Goal: Information Seeking & Learning: Check status

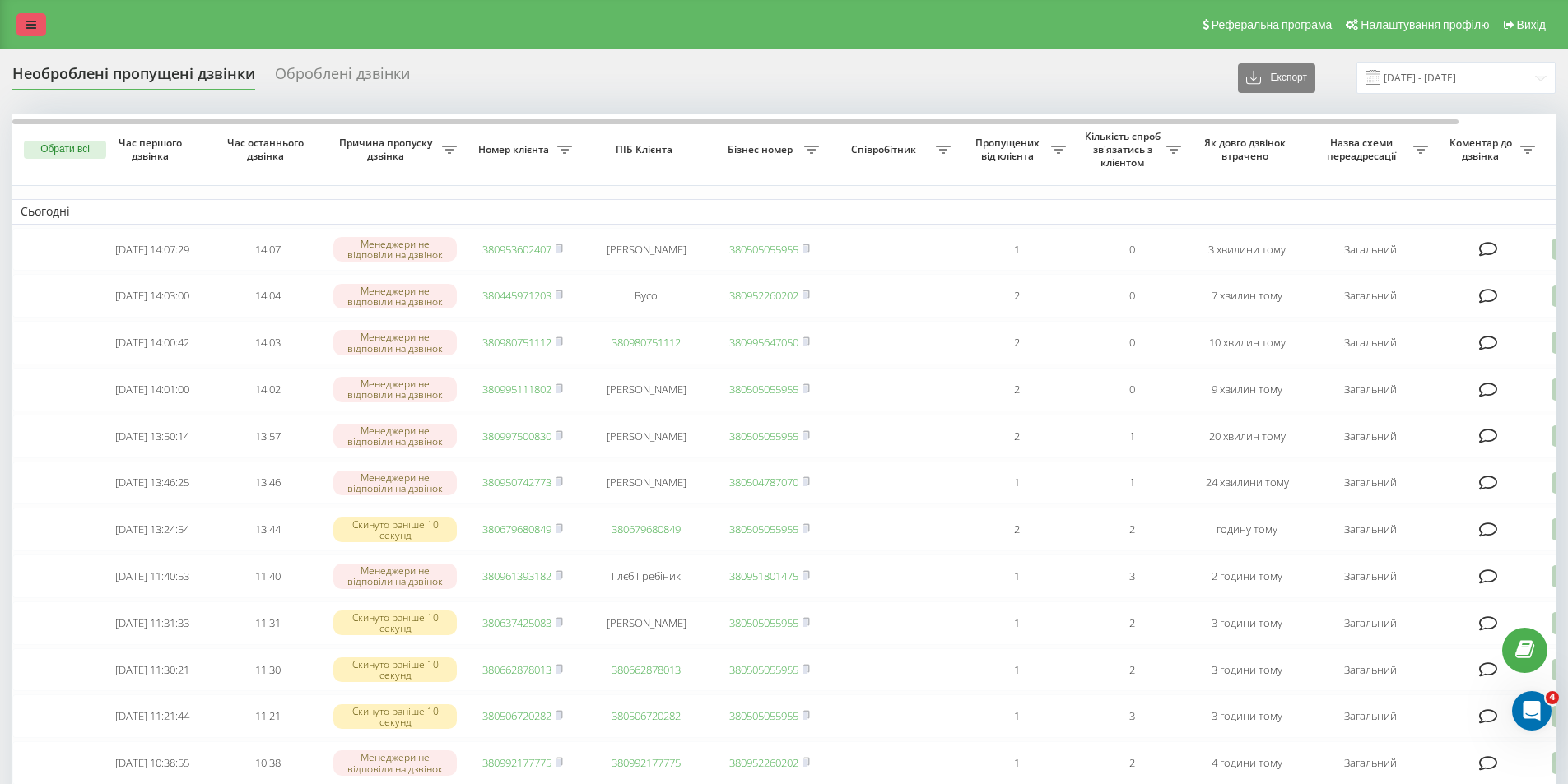
click at [36, 33] on link at bounding box center [31, 25] width 29 height 23
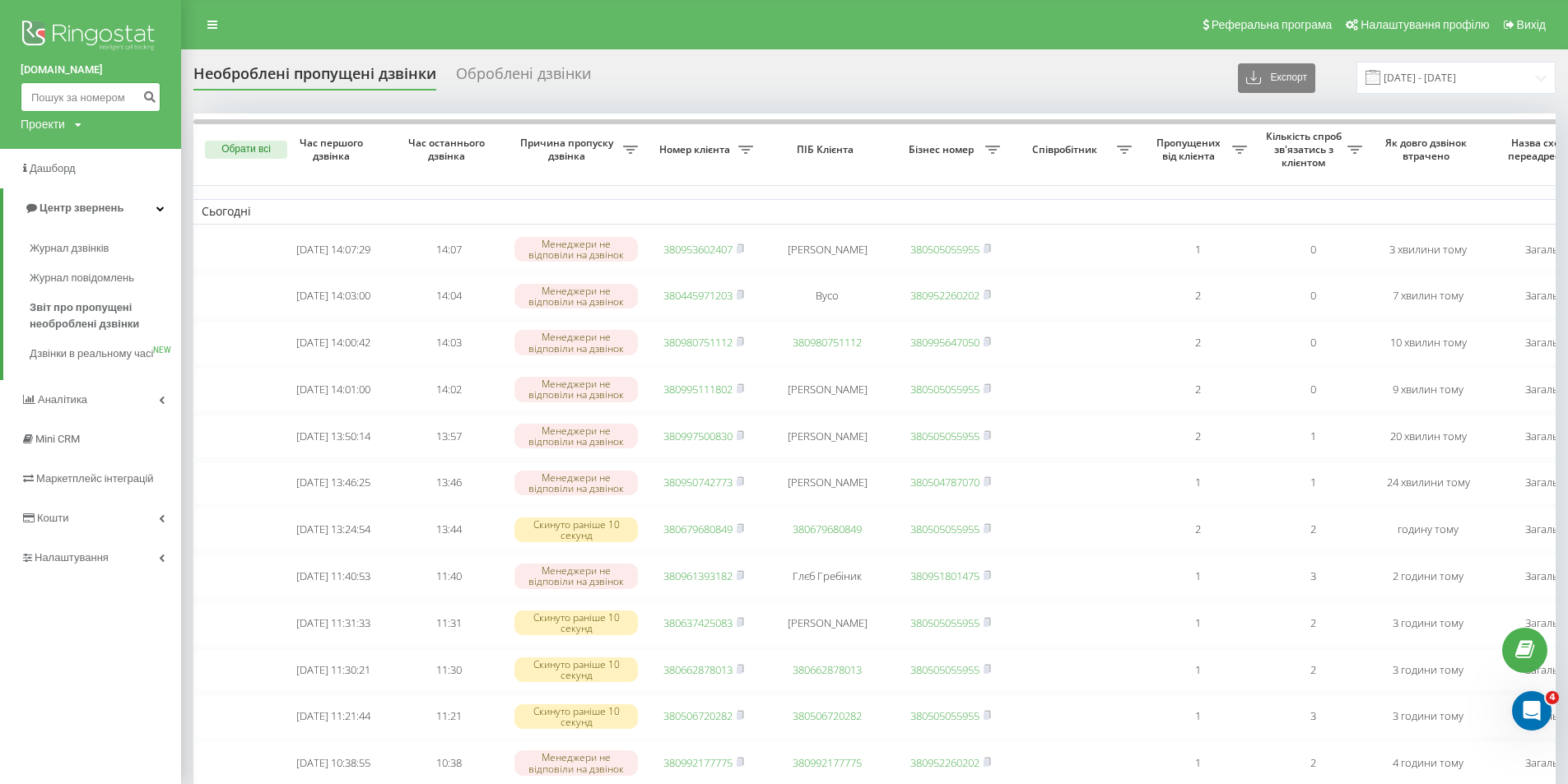
click at [76, 90] on input at bounding box center [90, 97] width 140 height 29
paste input "0993459294"
type input "0993459294"
click at [155, 96] on icon "submit" at bounding box center [149, 94] width 14 height 10
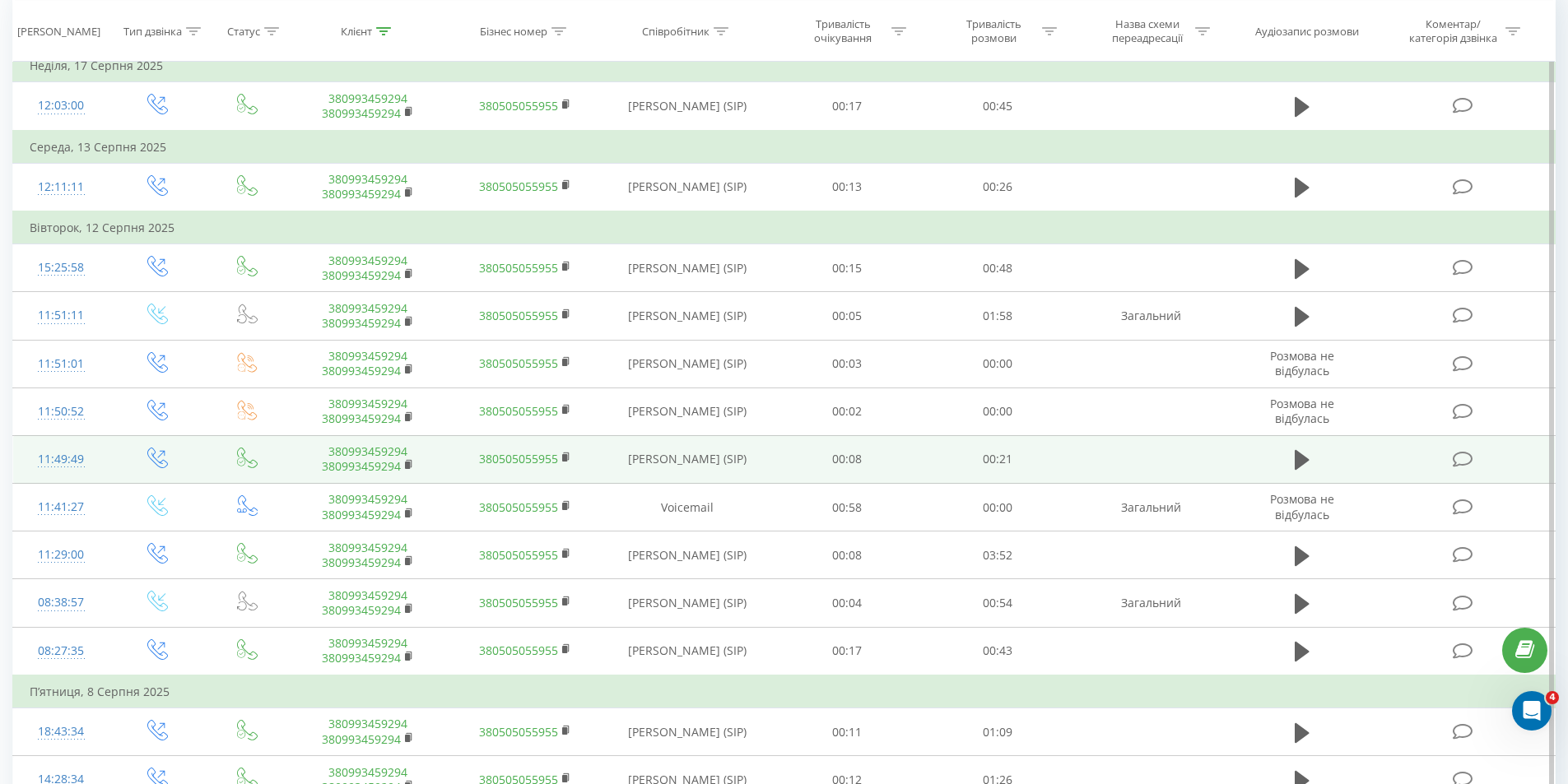
scroll to position [164, 0]
click at [1300, 466] on icon at bounding box center [1301, 460] width 15 height 20
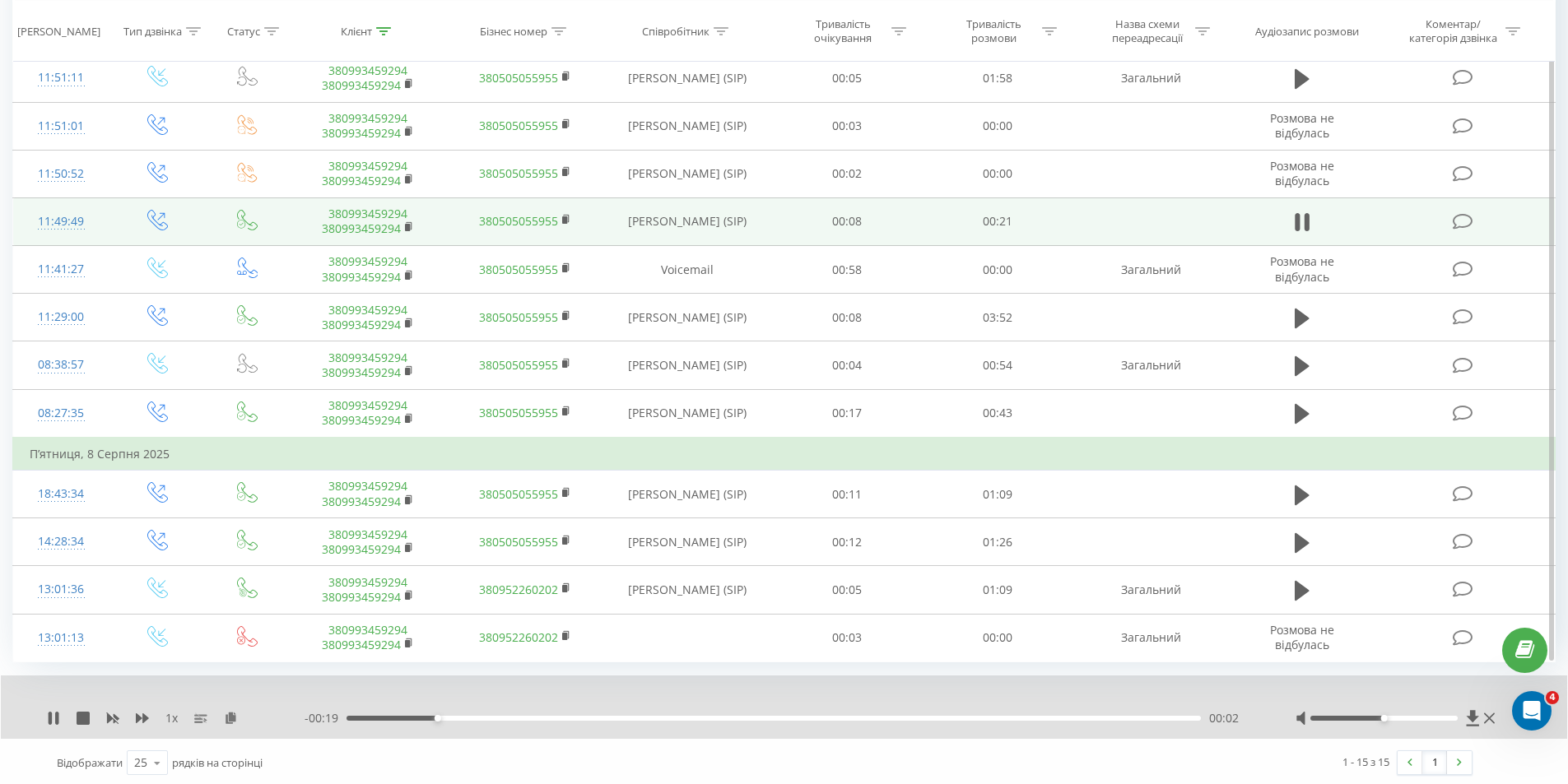
scroll to position [405, 0]
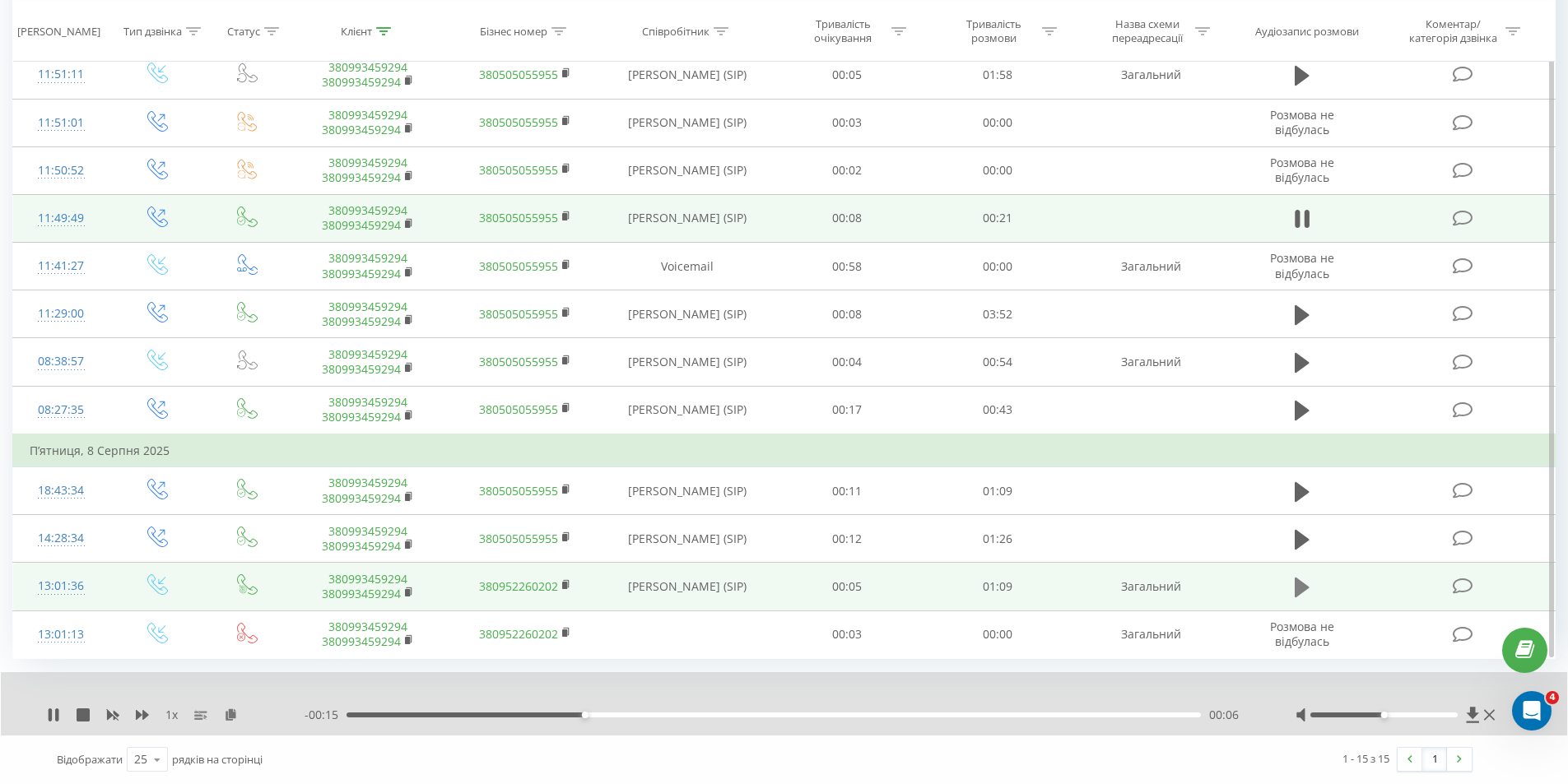
click at [1297, 591] on icon at bounding box center [1301, 588] width 15 height 20
click at [449, 722] on div "- 01:09 00:00 00:00" at bounding box center [780, 715] width 949 height 17
click at [469, 718] on div "- 01:08 00:00 00:00" at bounding box center [780, 715] width 949 height 17
click at [489, 713] on div "00:11" at bounding box center [773, 716] width 854 height 5
click at [580, 714] on div "00:12" at bounding box center [773, 716] width 854 height 5
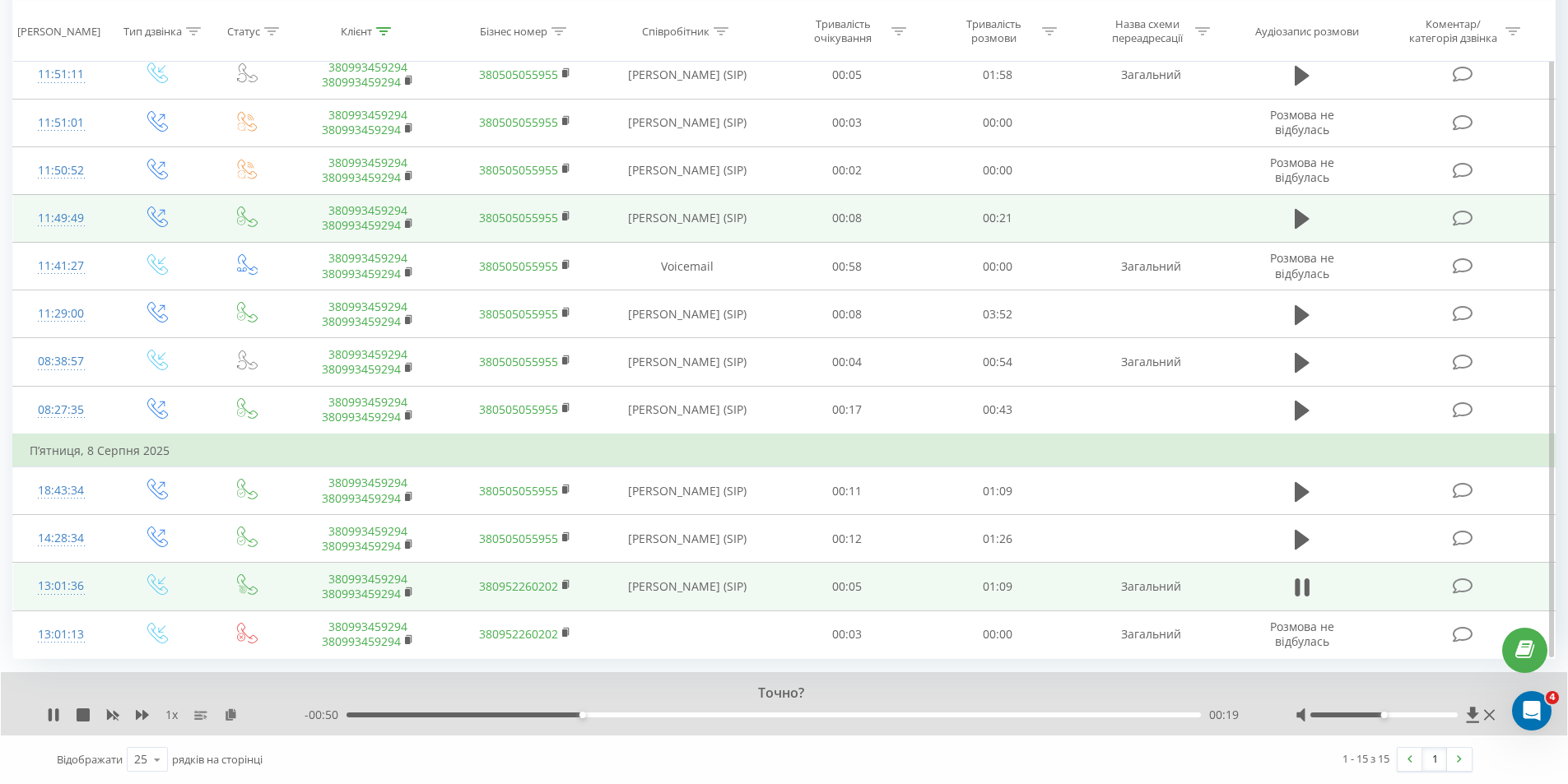
click at [652, 711] on div "- 00:50 00:19 00:19" at bounding box center [780, 715] width 949 height 17
click at [732, 719] on div "- 00:49 00:20 00:20" at bounding box center [780, 715] width 949 height 17
click at [742, 713] on div "00:20" at bounding box center [773, 716] width 854 height 5
click at [844, 722] on div "- 00:36 00:32 00:32" at bounding box center [780, 715] width 949 height 17
click at [866, 716] on div "00:33" at bounding box center [773, 716] width 854 height 5
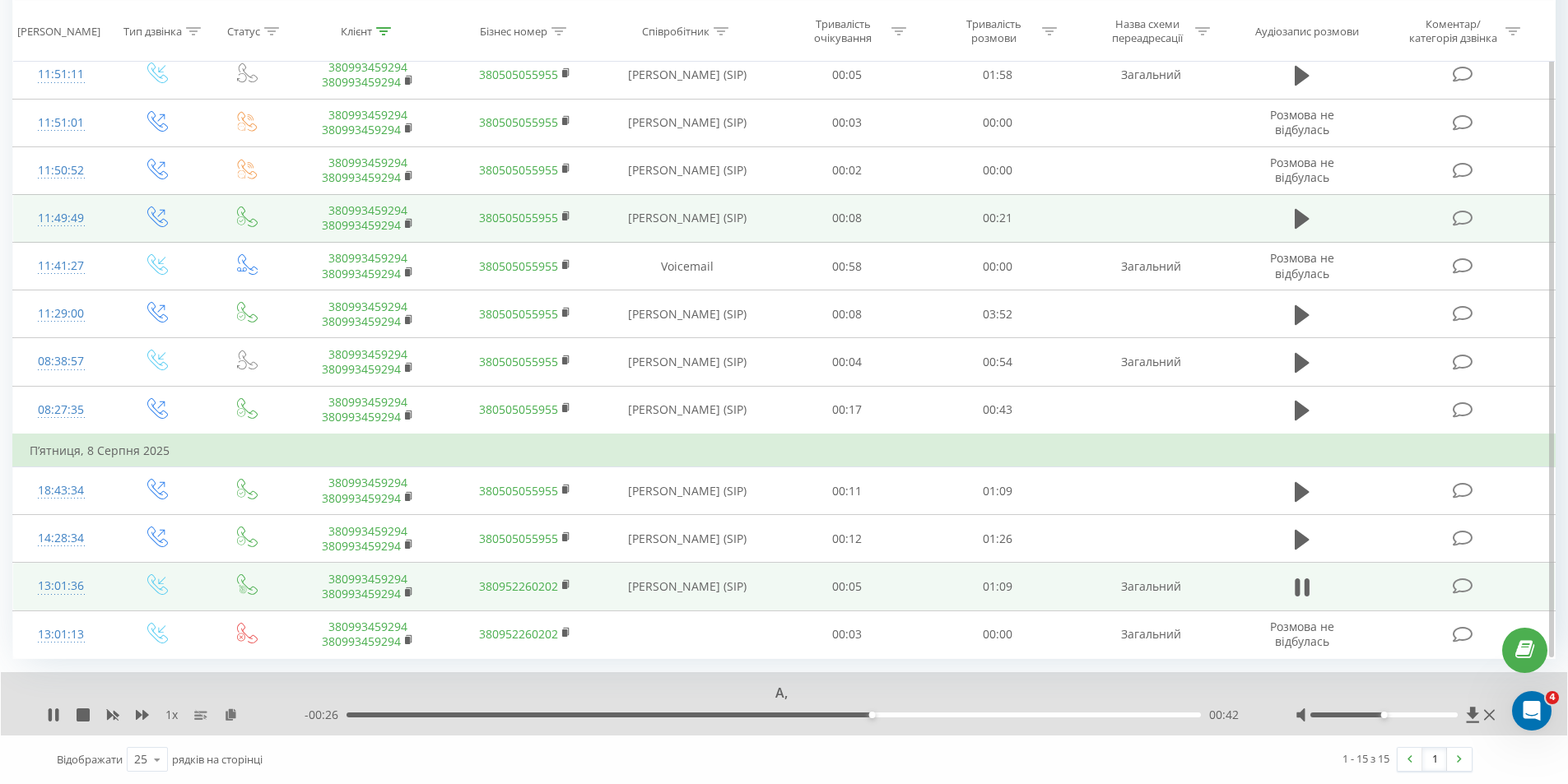
click at [930, 710] on div "- 00:26 00:42 00:42" at bounding box center [780, 715] width 949 height 17
click at [988, 722] on div "- 00:26 00:43 00:43" at bounding box center [780, 715] width 949 height 17
click at [996, 713] on div "00:53" at bounding box center [773, 716] width 854 height 5
click at [1072, 720] on div "- 00:16 00:53 00:53" at bounding box center [780, 715] width 949 height 17
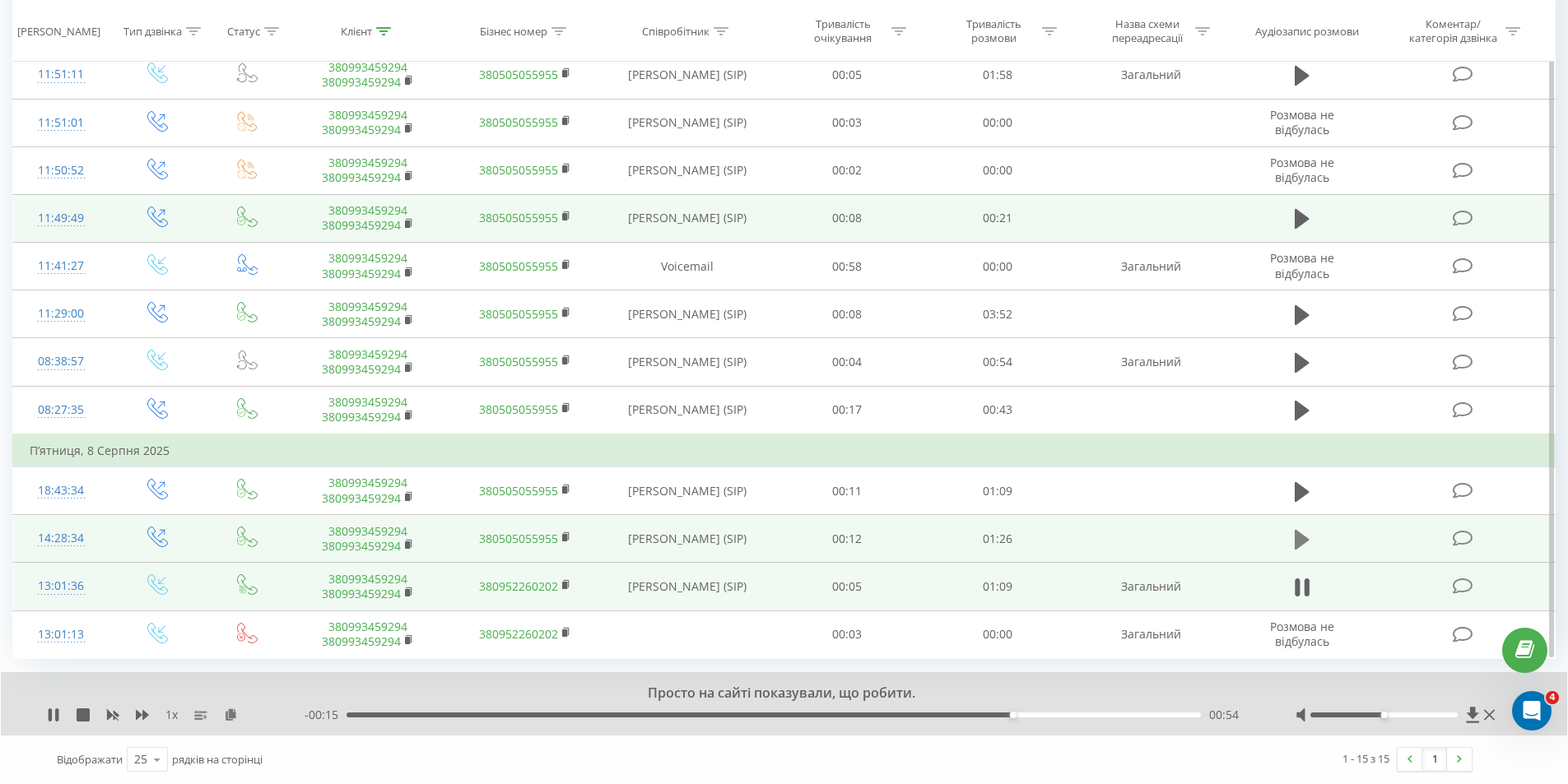
click at [1305, 530] on icon at bounding box center [1301, 540] width 15 height 23
click at [1302, 589] on icon at bounding box center [1301, 588] width 15 height 20
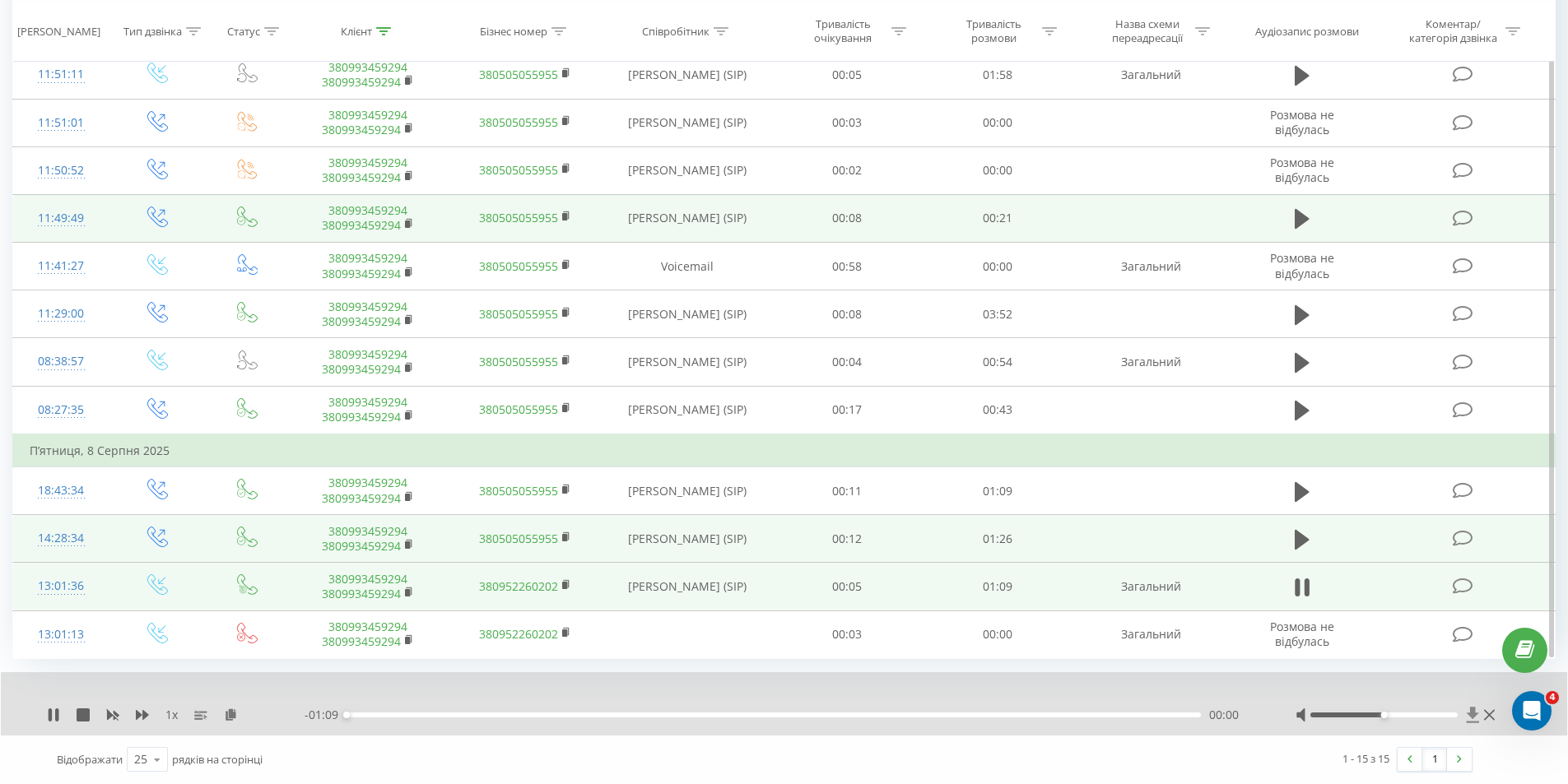
click at [1475, 709] on icon at bounding box center [1473, 715] width 12 height 16
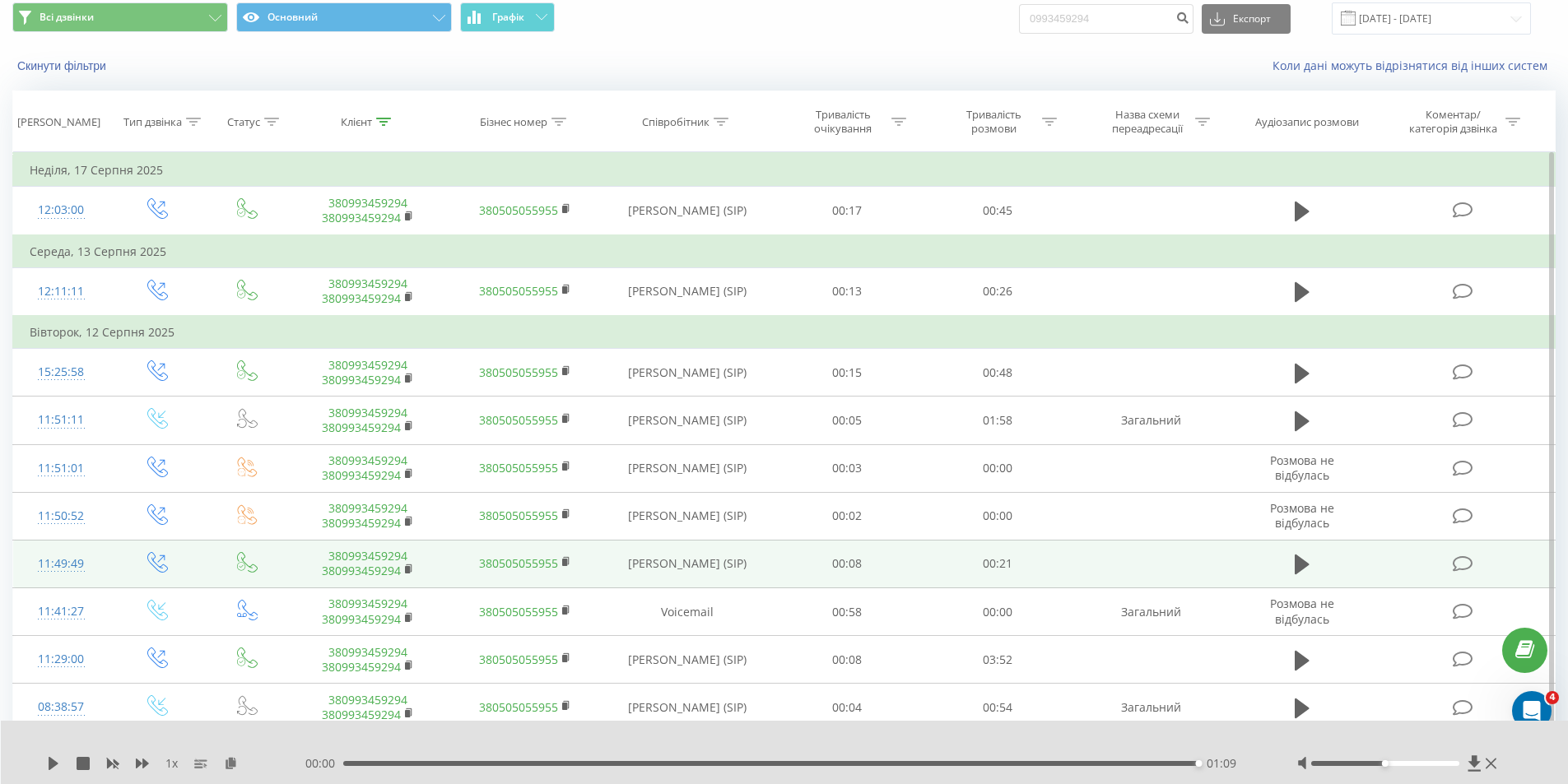
scroll to position [0, 0]
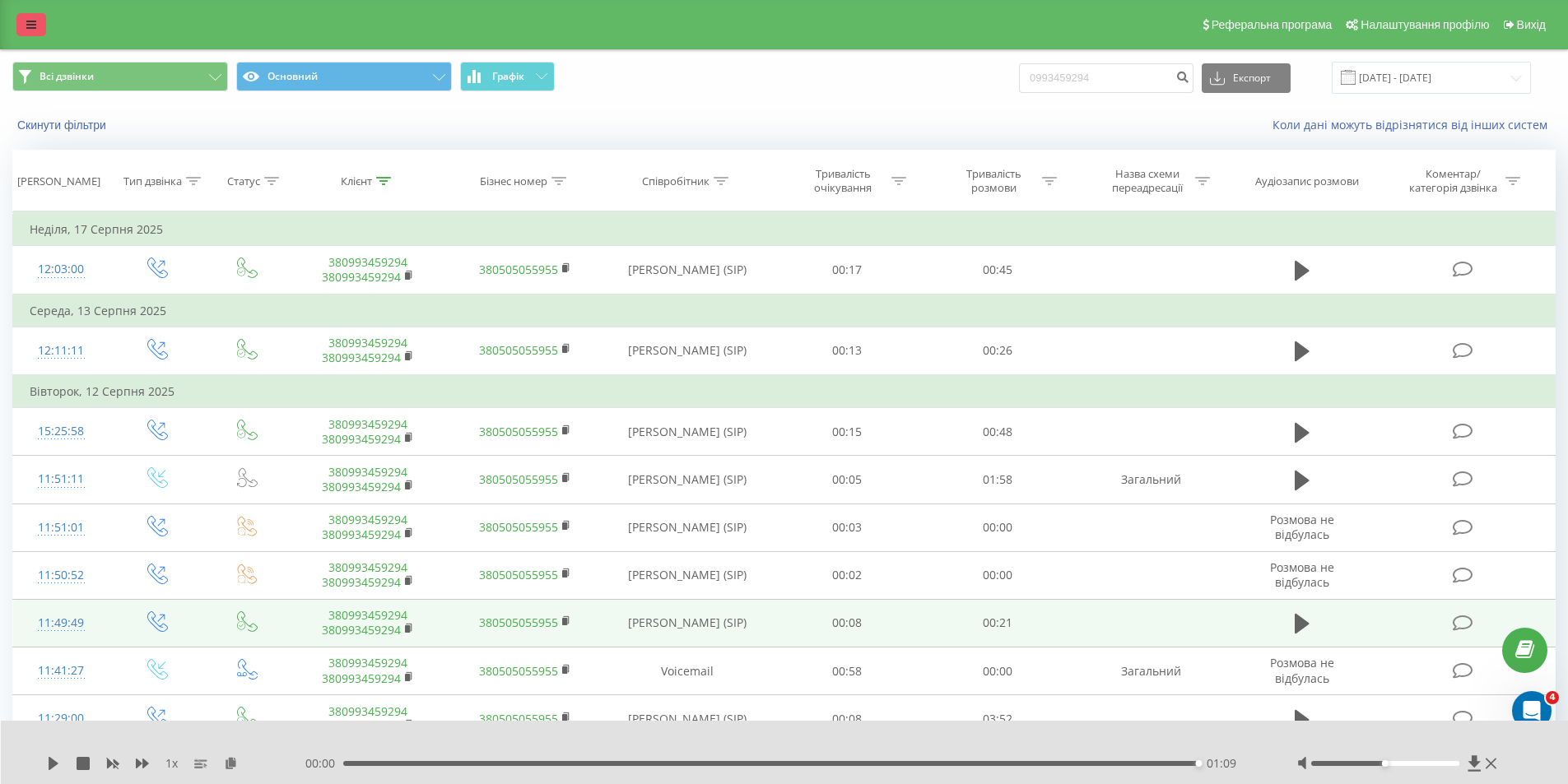
click at [20, 20] on link at bounding box center [31, 25] width 29 height 23
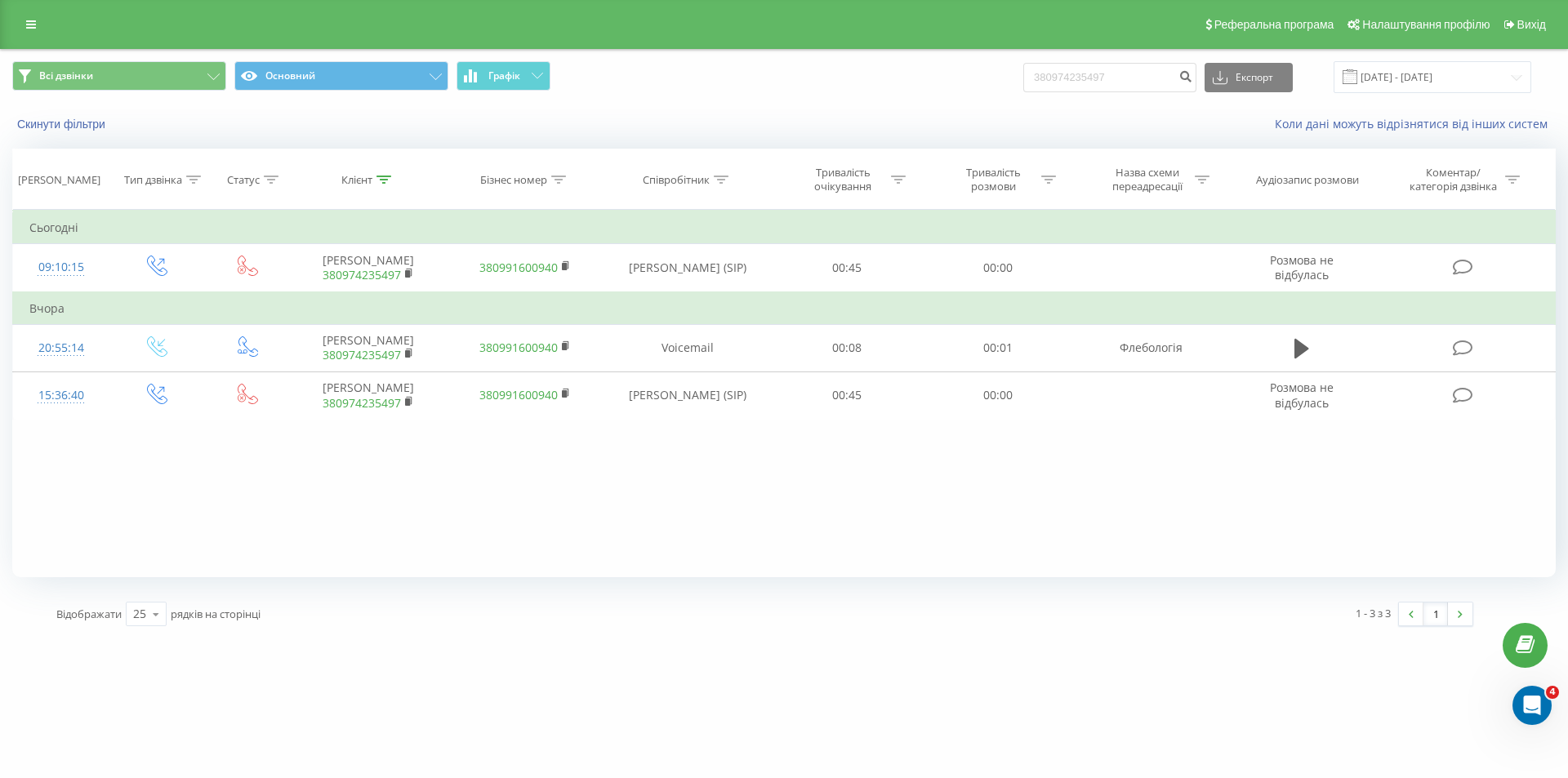
click at [37, 20] on link at bounding box center [31, 25] width 29 height 23
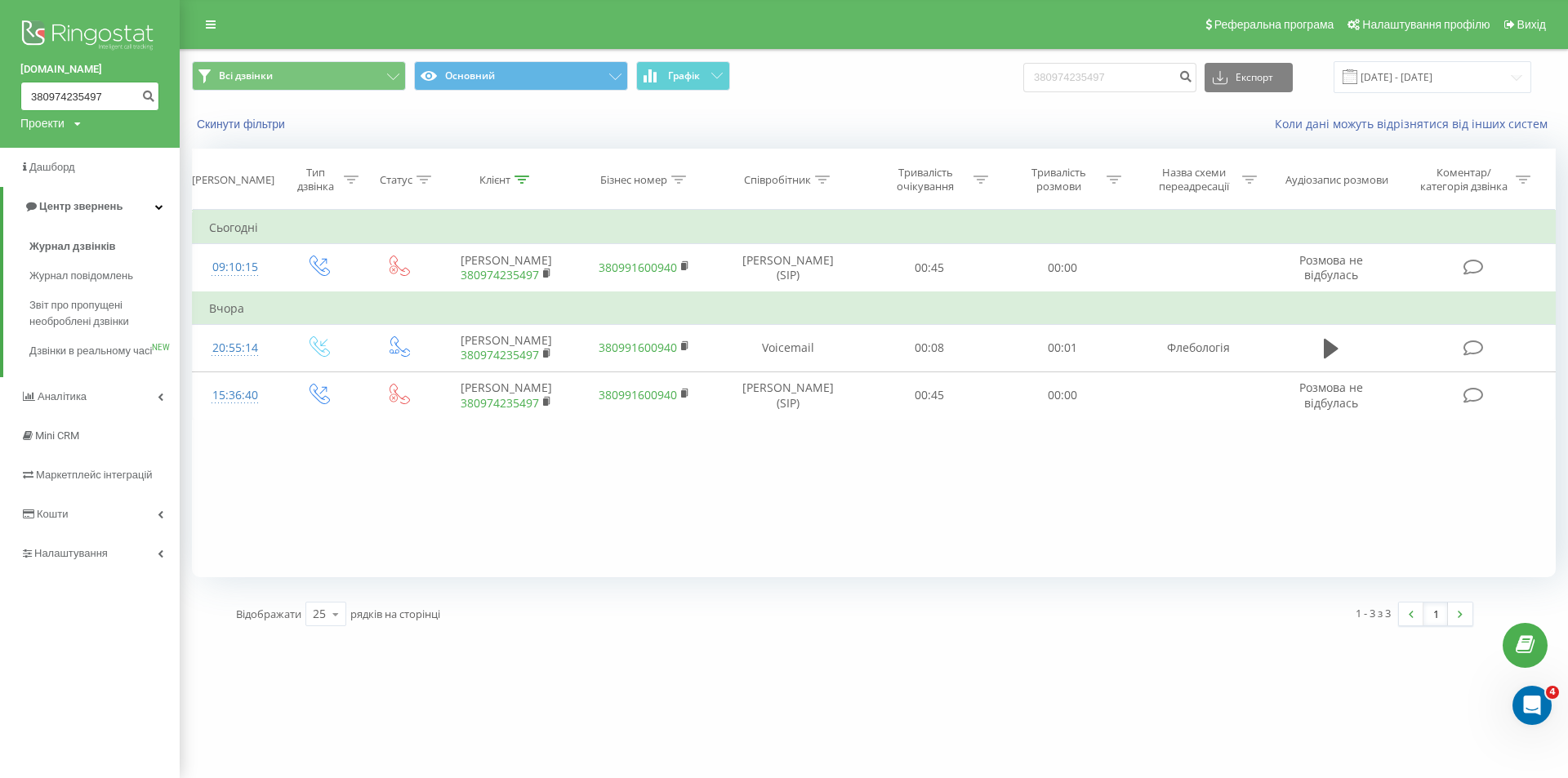
click at [82, 86] on input "380974235497" at bounding box center [89, 96] width 138 height 29
paste input "(20072025)0990386166"
drag, startPoint x: 77, startPoint y: 91, endPoint x: 0, endPoint y: 82, distance: 77.5
click at [0, 82] on div "bazismed.com (20072025)0990386166 Проекти bazismed.com" at bounding box center [90, 74] width 180 height 148
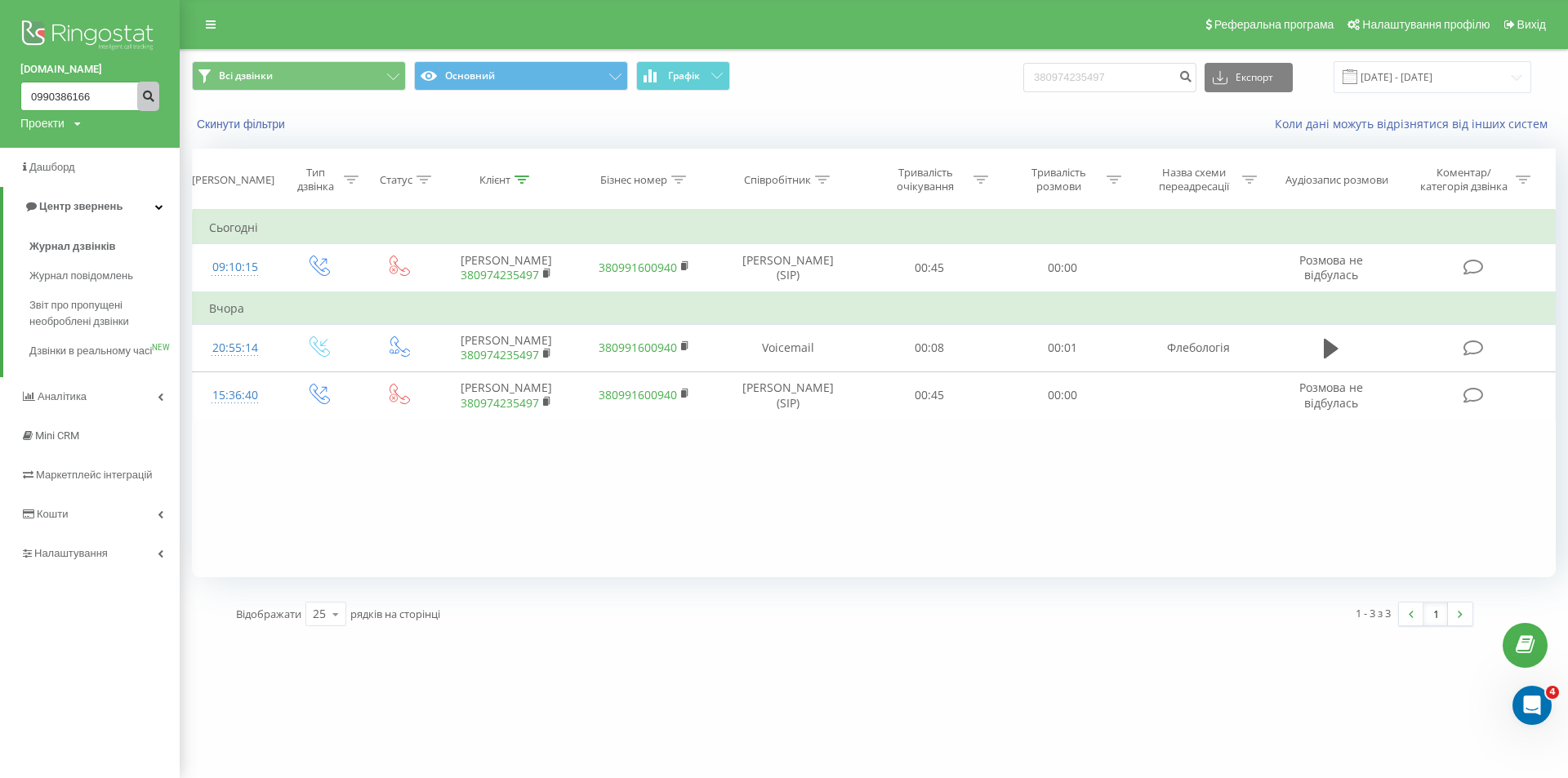
type input "0990386166"
click at [142, 93] on icon "submit" at bounding box center [148, 94] width 14 height 10
